Goal: Task Accomplishment & Management: Manage account settings

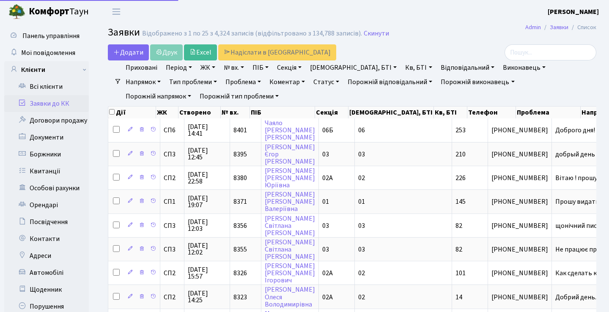
select select "25"
click at [455, 31] on h2 "Заявки Відображено з 1 по 25 з 4,324 записів (відфільтровано з 134,788 записів)…" at bounding box center [352, 34] width 489 height 14
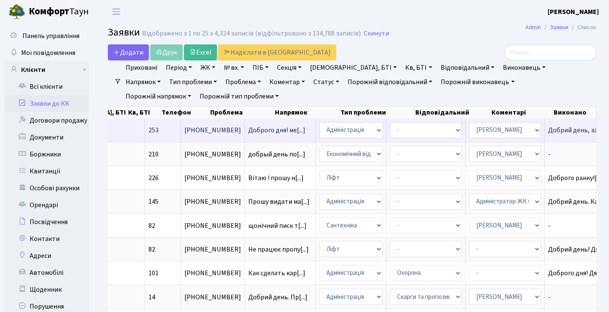
scroll to position [0, 307]
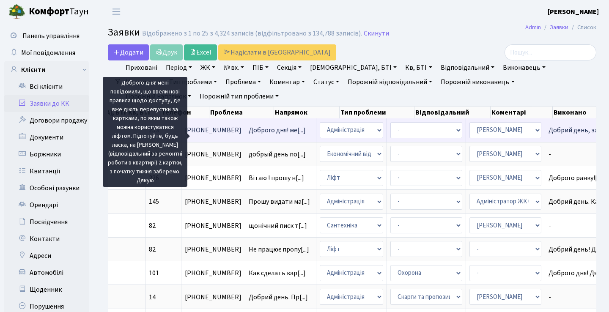
click at [249, 135] on span "Доброго дня! ме[...]" at bounding box center [277, 130] width 57 height 9
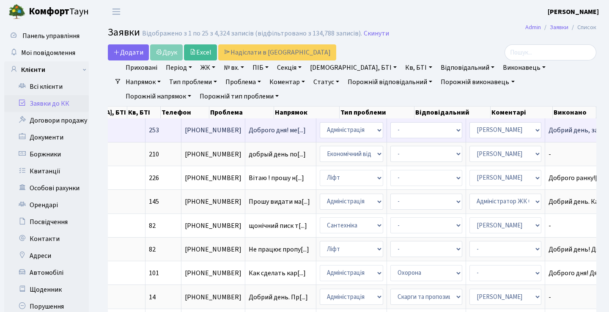
click at [245, 132] on td "Доброго дня! ме[...]" at bounding box center [280, 129] width 71 height 23
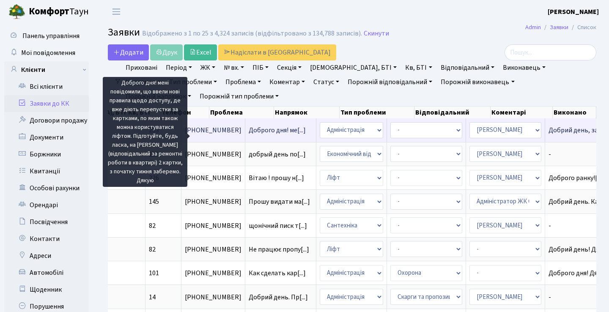
click at [249, 135] on span "Доброго дня! ме[...]" at bounding box center [277, 130] width 57 height 9
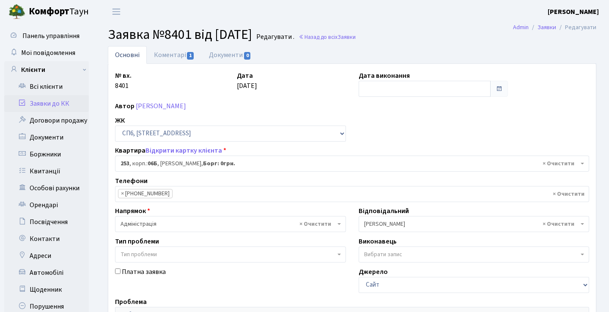
select select "21921"
click at [68, 104] on link "Заявки до КК" at bounding box center [46, 103] width 85 height 17
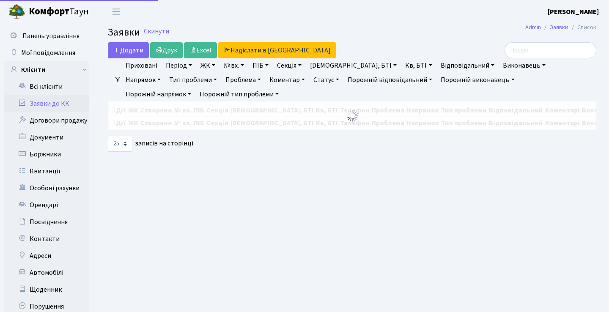
select select "25"
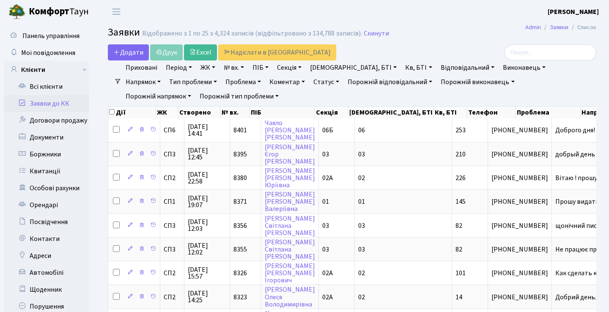
click at [399, 31] on h2 "Заявки Відображено з 1 по 25 з 4,324 записів (відфільтровано з 134,788 записів)…" at bounding box center [352, 34] width 489 height 14
select select "25"
click at [48, 106] on link "Заявки до КК" at bounding box center [46, 103] width 85 height 17
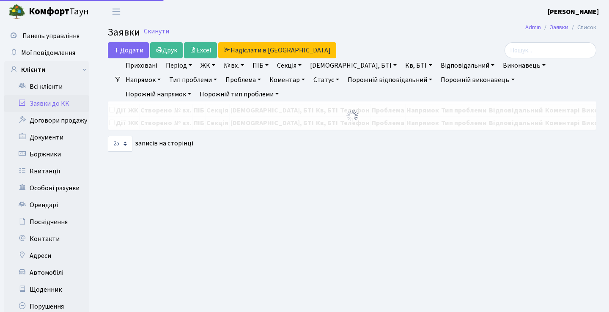
select select "25"
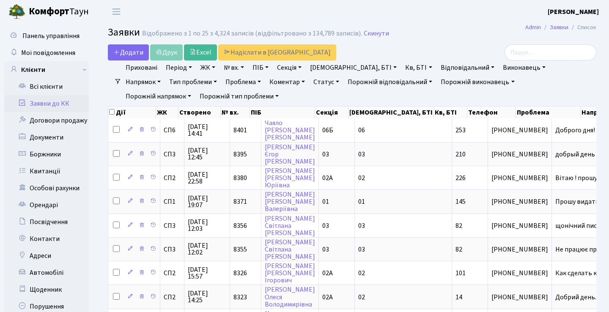
click at [448, 34] on h2 "Заявки Відображено з 1 по 25 з 4,324 записів (відфільтровано з 134,789 записів)…" at bounding box center [352, 34] width 489 height 14
